Goal: Task Accomplishment & Management: Complete application form

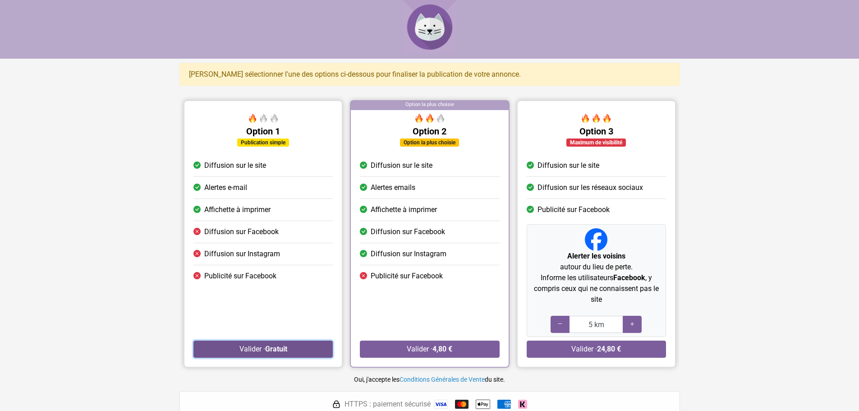
click at [295, 345] on button "Valider · Gratuit" at bounding box center [262, 348] width 139 height 17
click at [287, 347] on strong "Gratuit" at bounding box center [276, 348] width 22 height 9
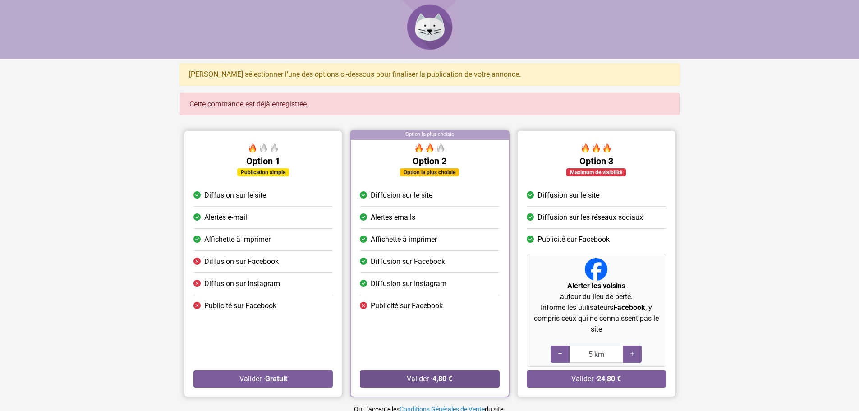
scroll to position [90, 0]
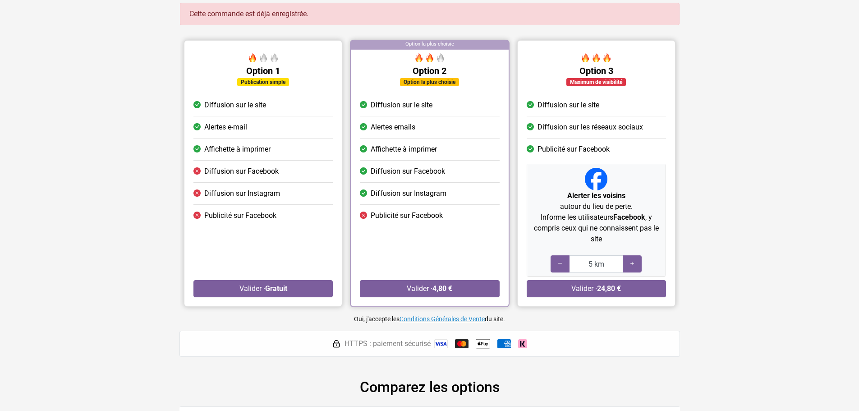
click at [437, 318] on link "Conditions Générales de Vente" at bounding box center [441, 318] width 85 height 7
click at [266, 285] on strong "Gratuit" at bounding box center [276, 288] width 22 height 9
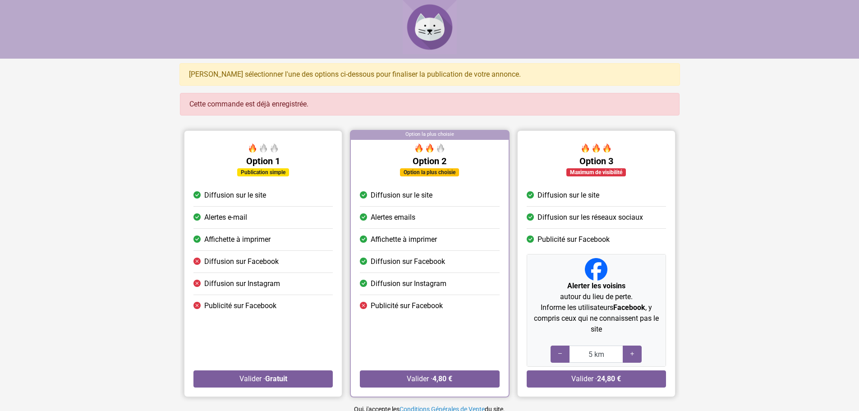
click at [261, 172] on div "Publication simple" at bounding box center [263, 172] width 52 height 8
